Goal: Information Seeking & Learning: Check status

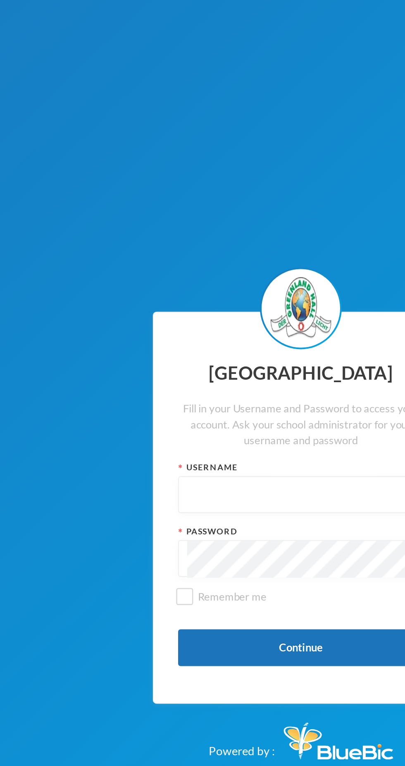
click at [186, 375] on input "text" at bounding box center [202, 374] width 115 height 19
type input "Glh25cs01"
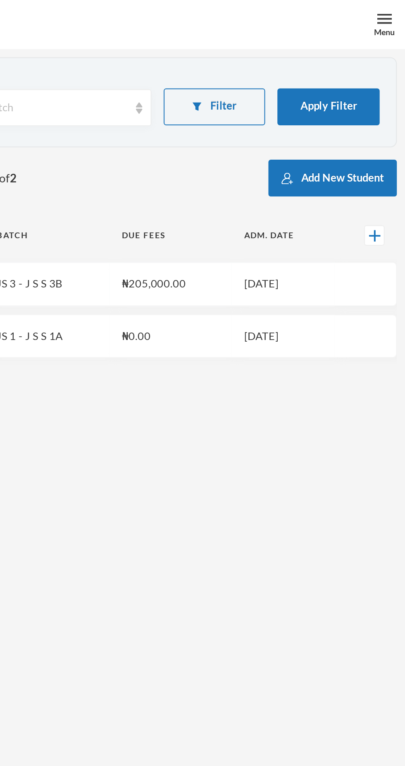
click at [320, 69] on form "Direct Search Odumesi Batch Select batch Filter Apply Filter" at bounding box center [203, 54] width 380 height 32
click at [318, 51] on button "Filter" at bounding box center [309, 54] width 52 height 19
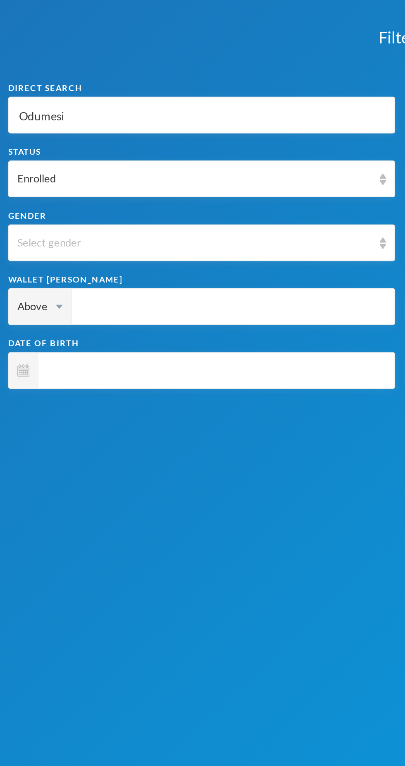
click at [59, 65] on input "Odumesi" at bounding box center [102, 58] width 186 height 19
type input "Odumes"
type input "Odume"
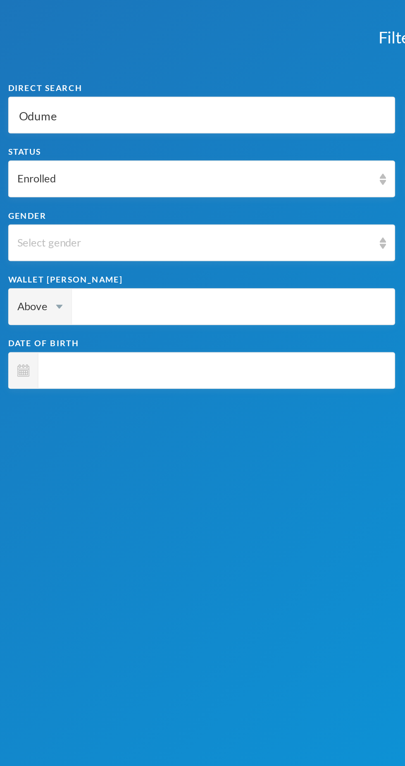
type input "[PERSON_NAME]"
type input "Odu"
type input "Od"
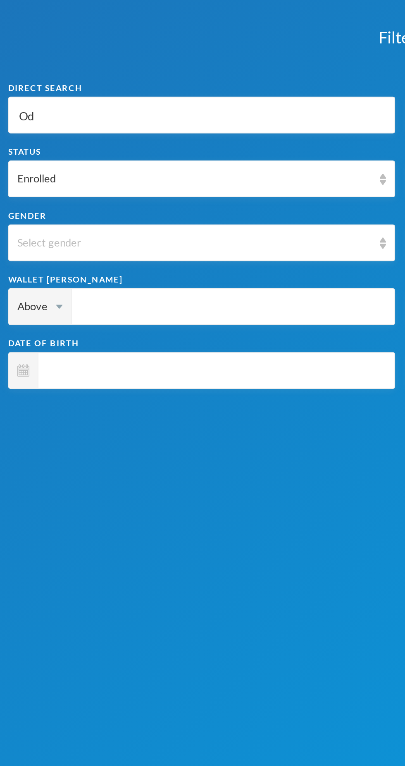
type input "Od"
type input "O"
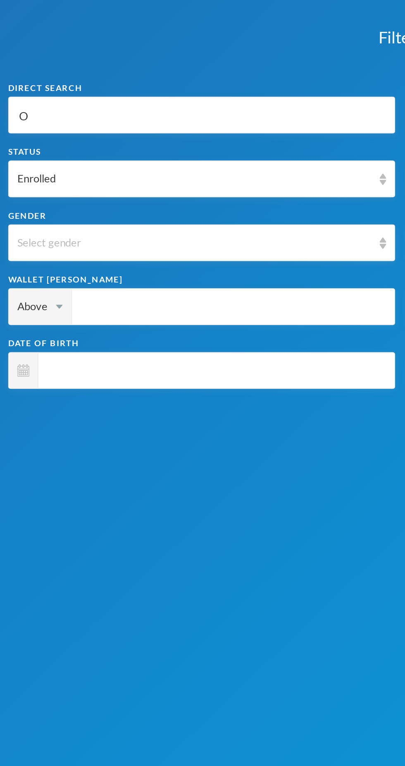
type input "Ol"
type input "[PERSON_NAME]"
type input "Olad"
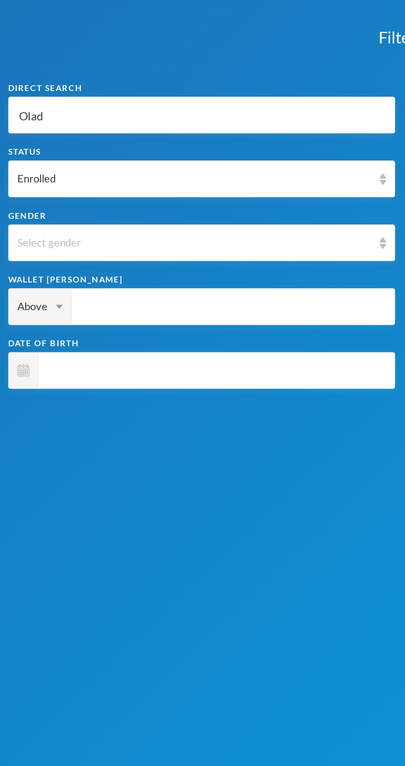
type input "Olad"
type input "Oladi"
type input "Oladim"
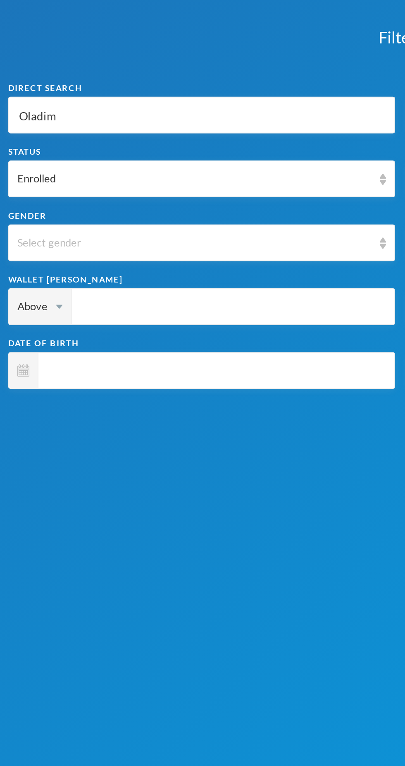
type input "Oladime"
type input "Oladimej"
type input "Oladimeji"
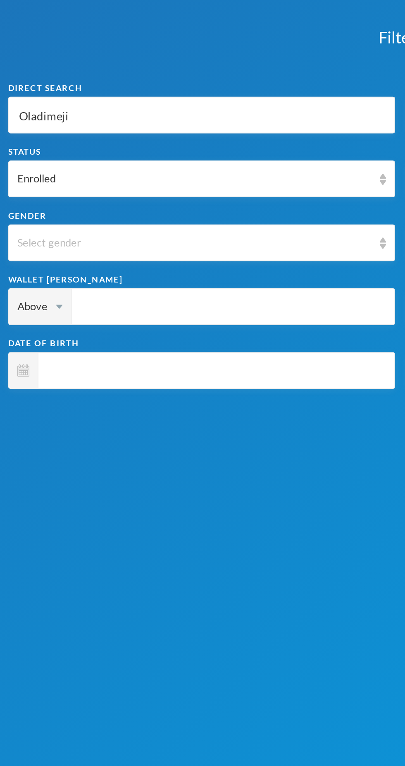
type input "Oladimeji"
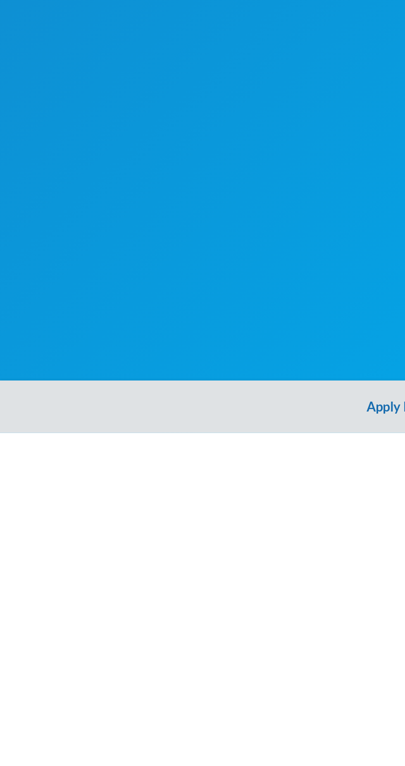
type input "Oladimeji"
click at [191, 710] on button "Apply Filter" at bounding box center [202, 752] width 405 height 26
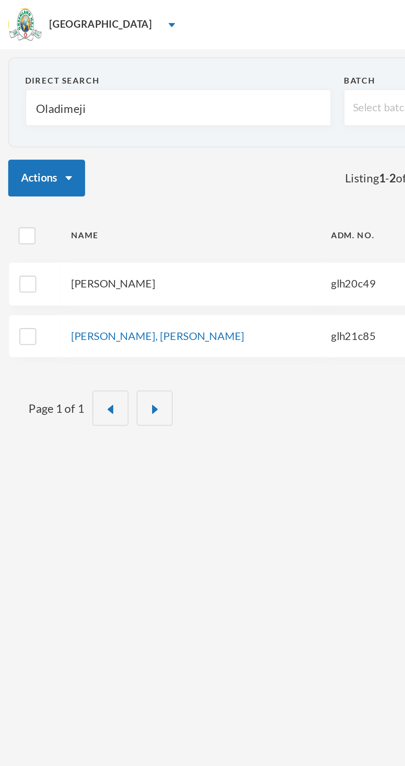
click at [79, 145] on link "[PERSON_NAME]" at bounding box center [57, 143] width 43 height 7
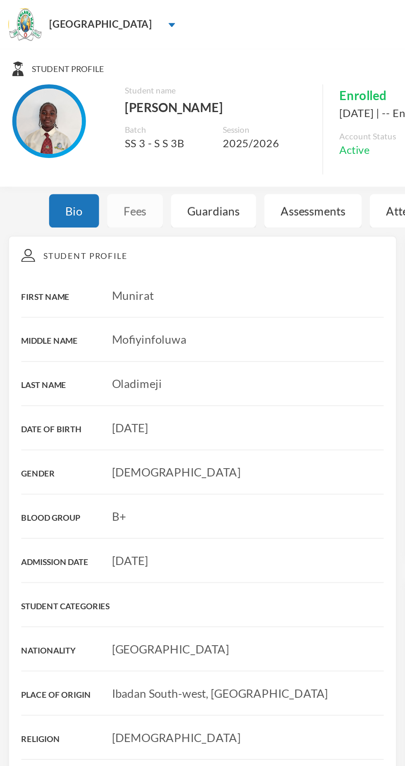
click at [69, 110] on div "Fees" at bounding box center [68, 106] width 28 height 17
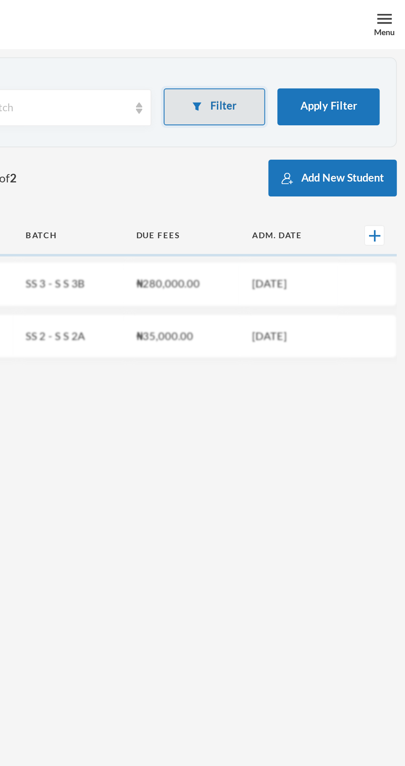
click at [316, 55] on button "Filter" at bounding box center [309, 54] width 52 height 19
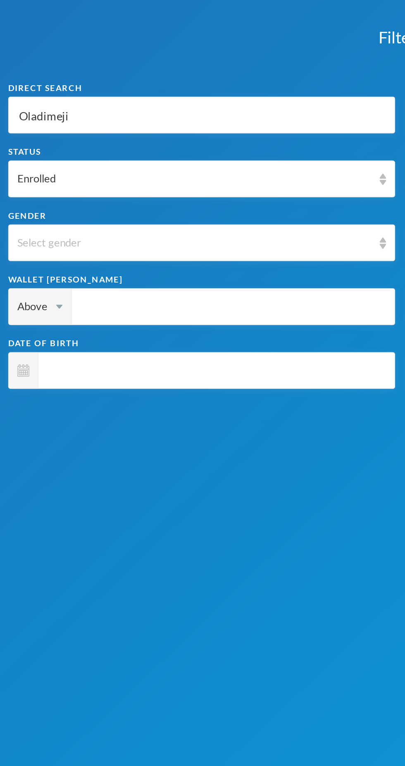
click at [85, 60] on input "Oladimeji" at bounding box center [102, 58] width 186 height 19
type input "Oladimej"
type input "Oladime"
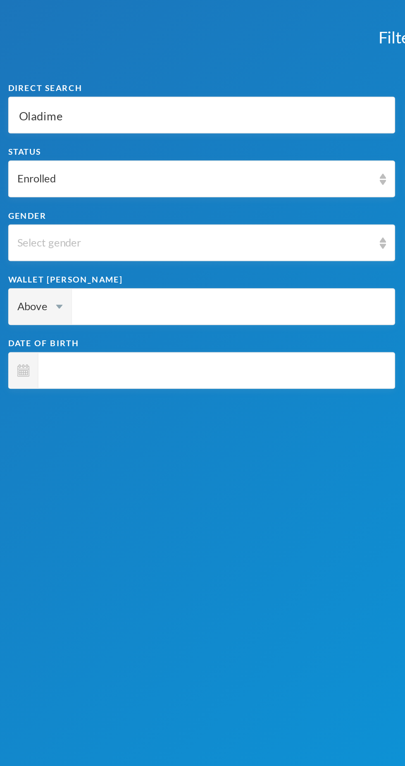
type input "Oladim"
type input "Oladi"
type input "Olad"
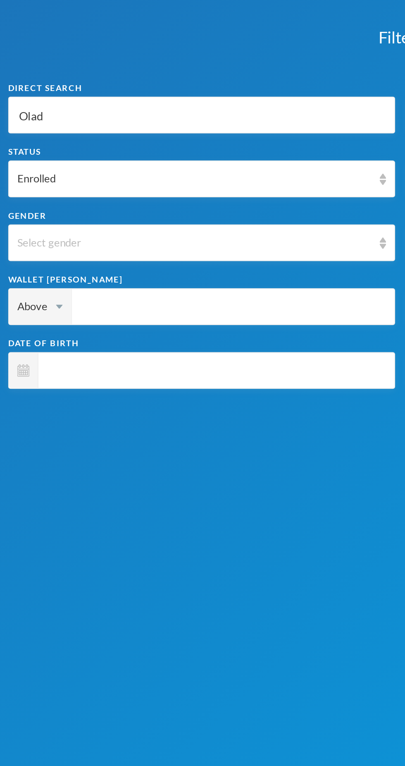
type input "Olad"
type input "[PERSON_NAME]"
type input "Ol"
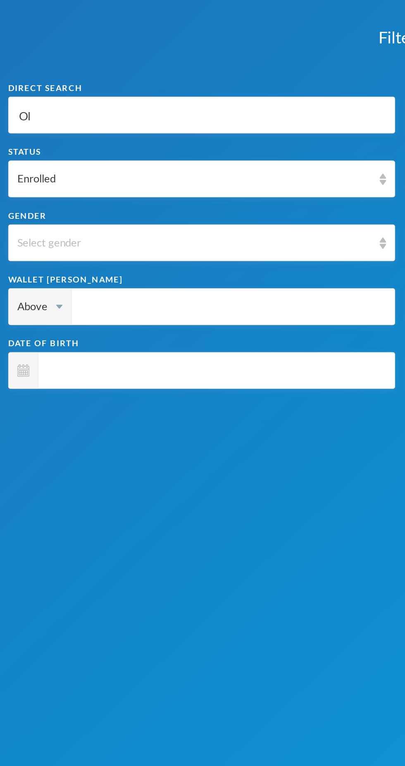
type input "O"
type input "A"
type input "Aj"
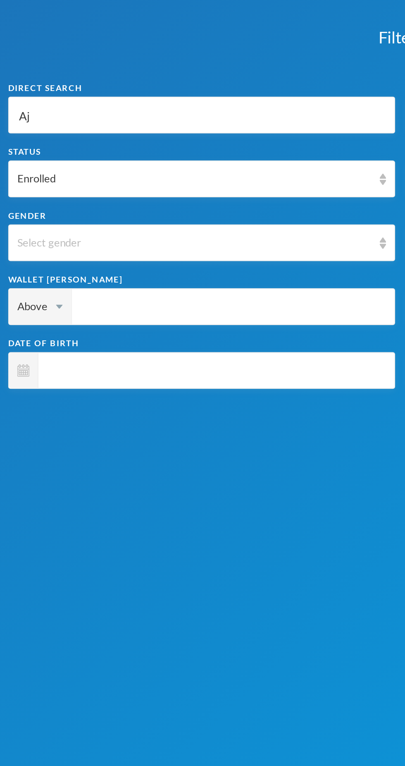
type input "Aj"
type input "Aja"
type input "Ajak"
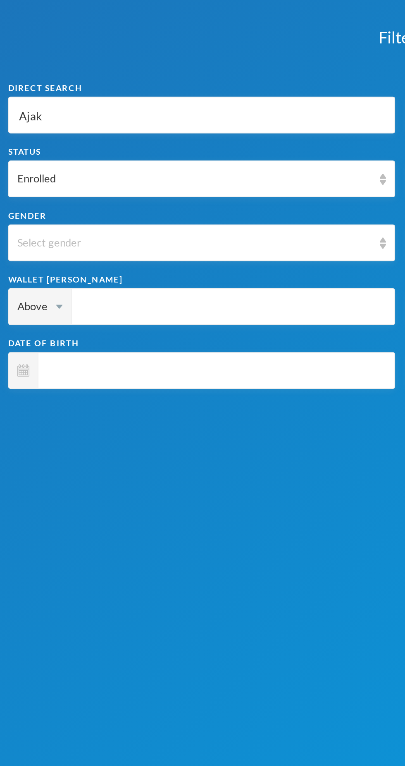
type input "Ajaka"
type input "Ajakai"
type input "Ajakaiy"
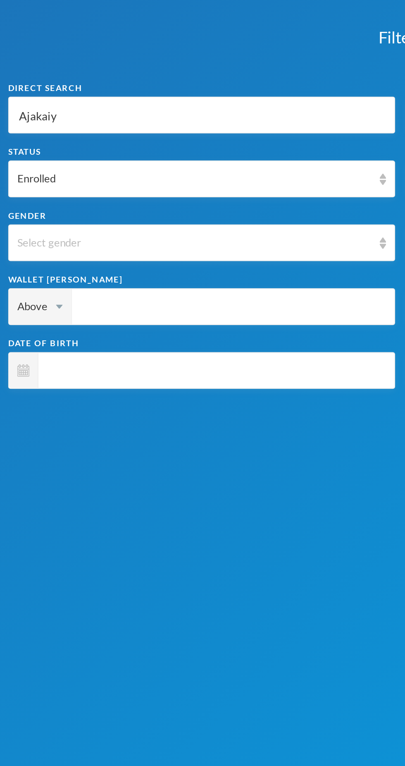
type input "Ajakaiy"
type input "Ajakaiye"
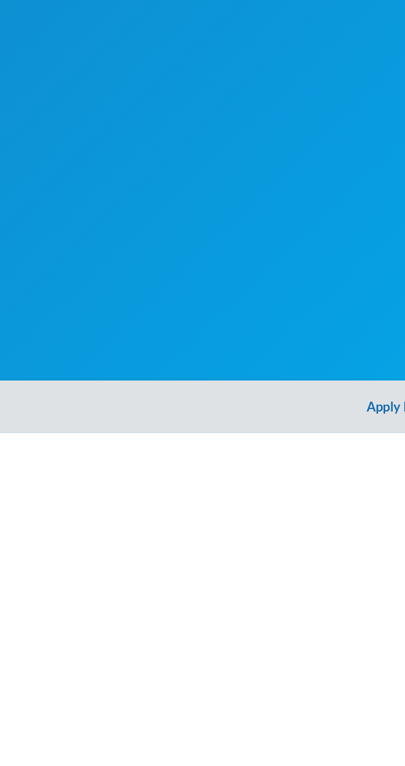
type input "Ajakaiye"
click at [191, 710] on button "Apply Filter" at bounding box center [202, 752] width 405 height 26
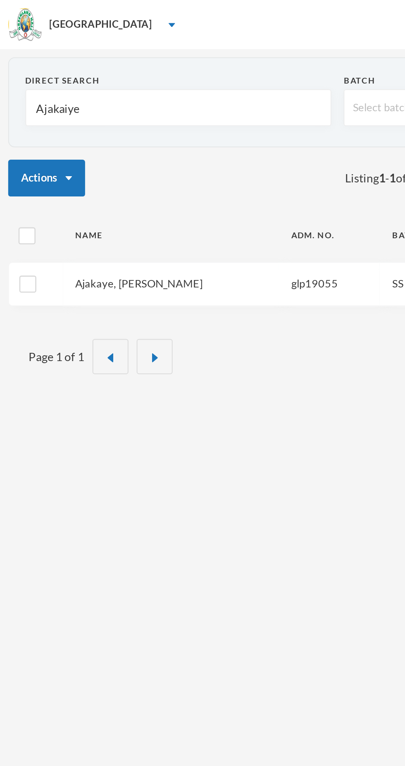
click at [76, 146] on link "Ajakaye, [PERSON_NAME]" at bounding box center [70, 143] width 64 height 7
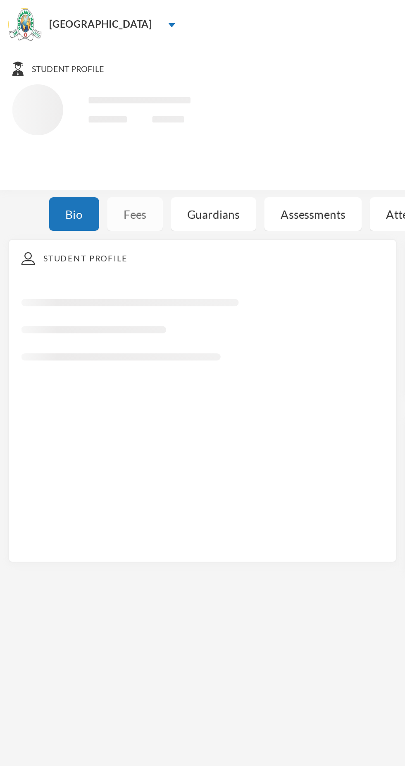
click at [67, 112] on div "Fees" at bounding box center [68, 108] width 28 height 17
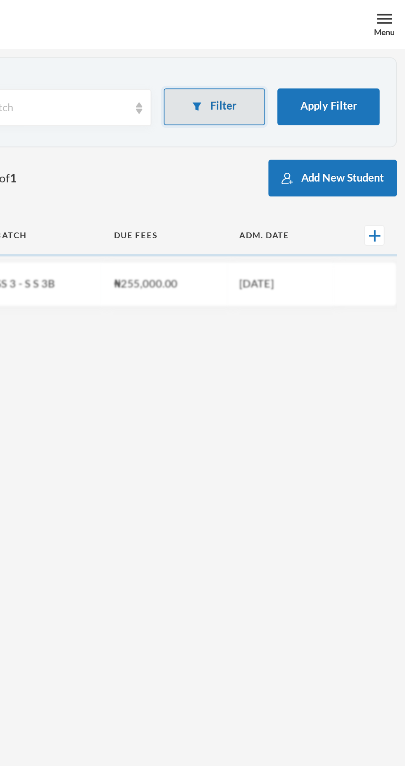
click at [322, 58] on button "Filter" at bounding box center [309, 54] width 52 height 19
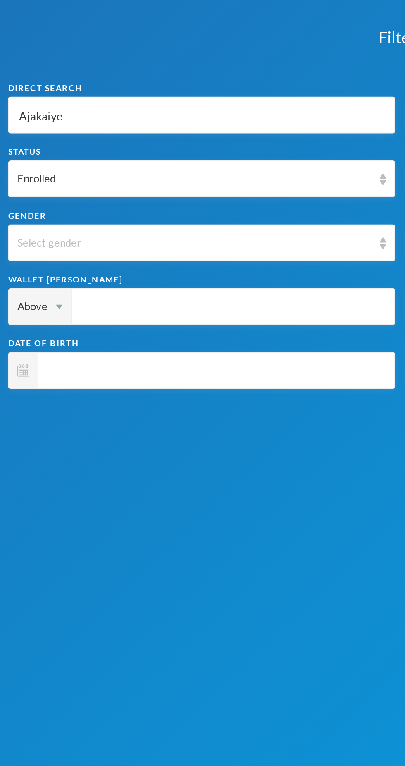
click at [74, 57] on input "Ajakaiye" at bounding box center [102, 58] width 186 height 19
type input "Ajakaiy"
type input "Ajakai"
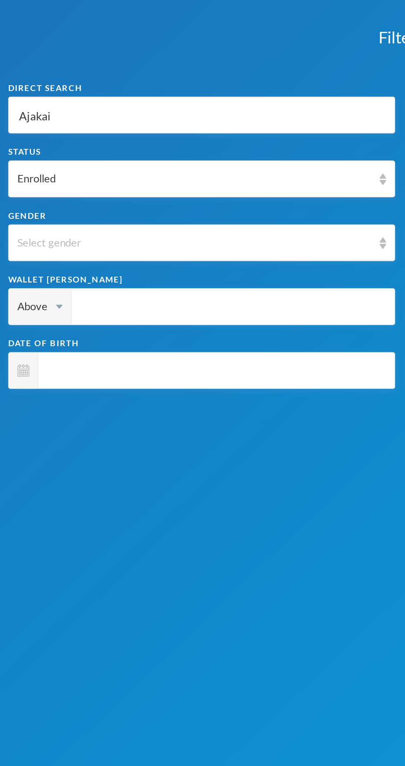
type input "Ajaka"
type input "Ajak"
type input "Aja"
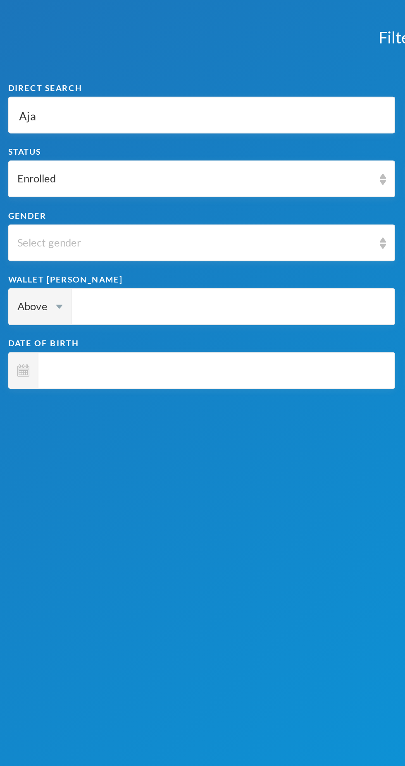
type input "Aja"
type input "Aj"
type input "A"
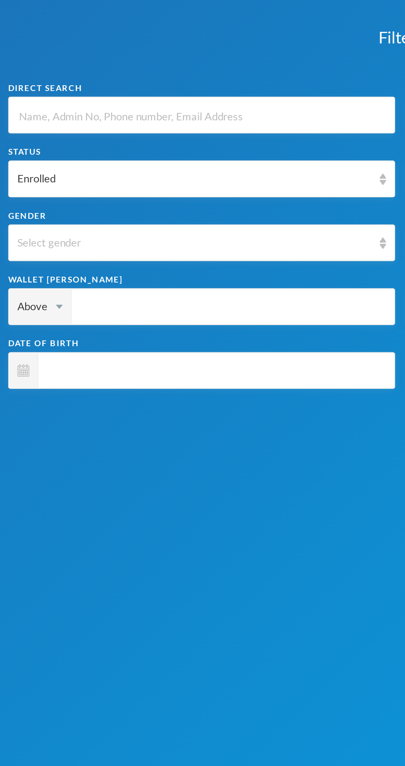
type input "S"
type input "Sa"
type input "[PERSON_NAME]"
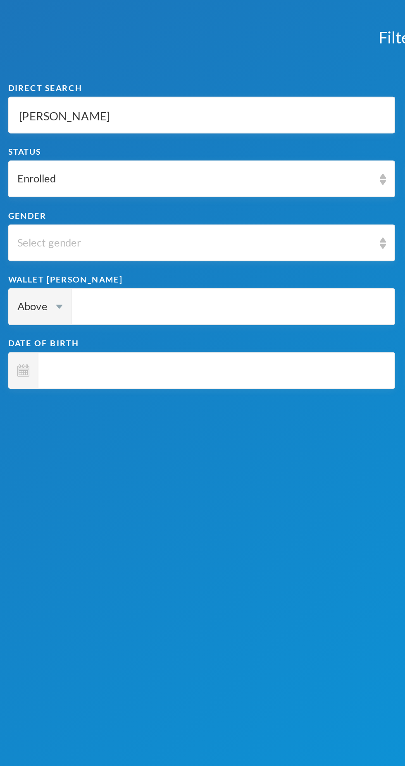
type input "[PERSON_NAME]"
type input "Samu"
type input "Samue"
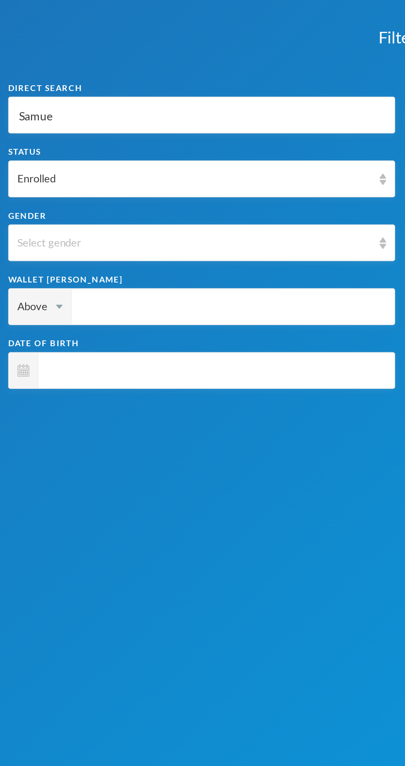
type input "[PERSON_NAME]"
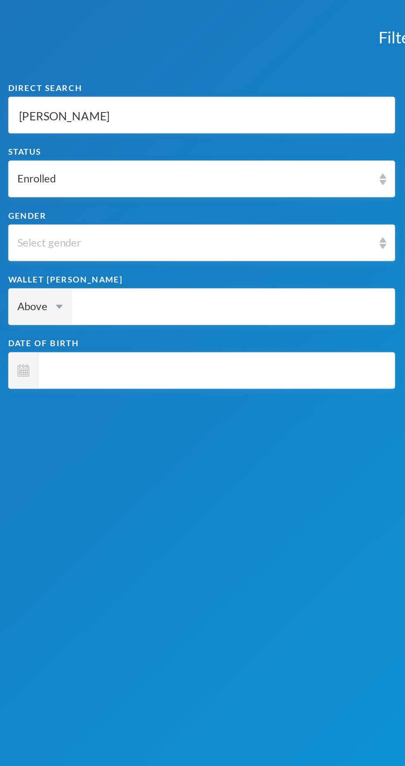
type input "[PERSON_NAME]"
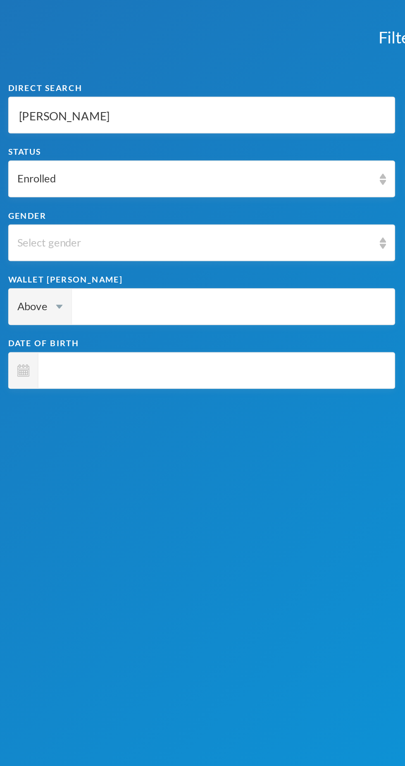
type input "[PERSON_NAME]"
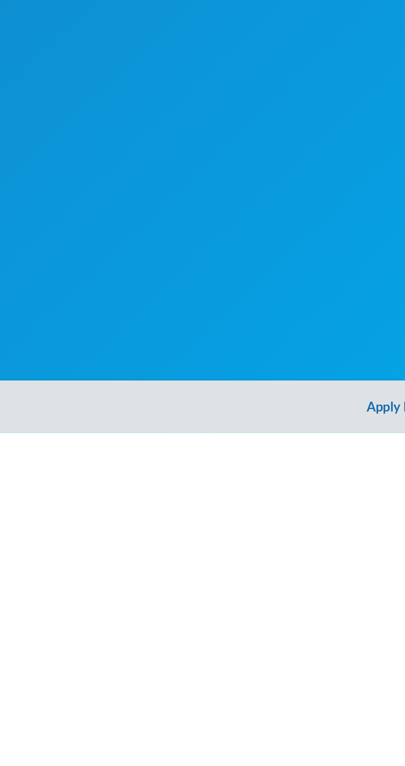
type input "[PERSON_NAME]"
click at [191, 710] on button "Apply Filter" at bounding box center [202, 752] width 405 height 26
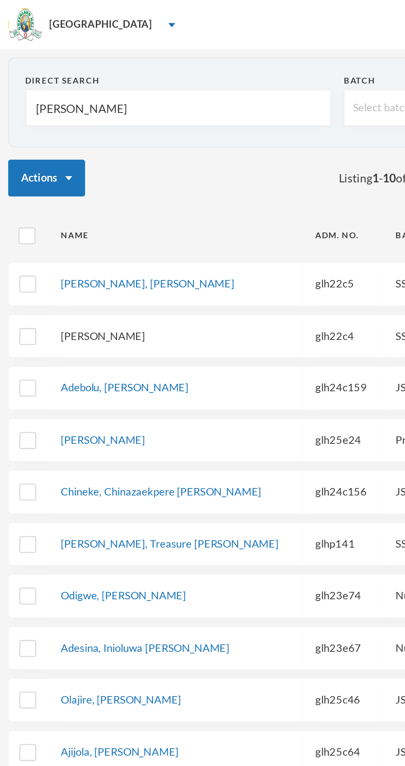
click at [73, 167] on link "[PERSON_NAME]" at bounding box center [52, 169] width 43 height 7
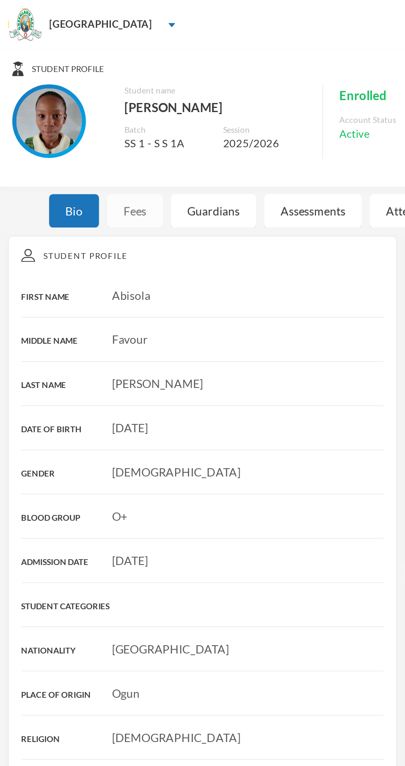
click at [74, 105] on div "Fees" at bounding box center [68, 106] width 28 height 17
